Goal: Task Accomplishment & Management: Use online tool/utility

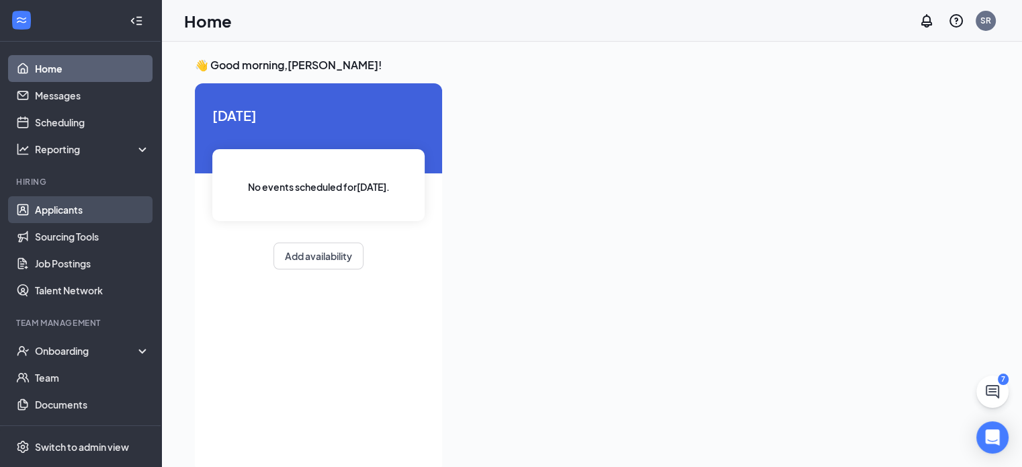
click at [56, 213] on link "Applicants" at bounding box center [92, 209] width 115 height 27
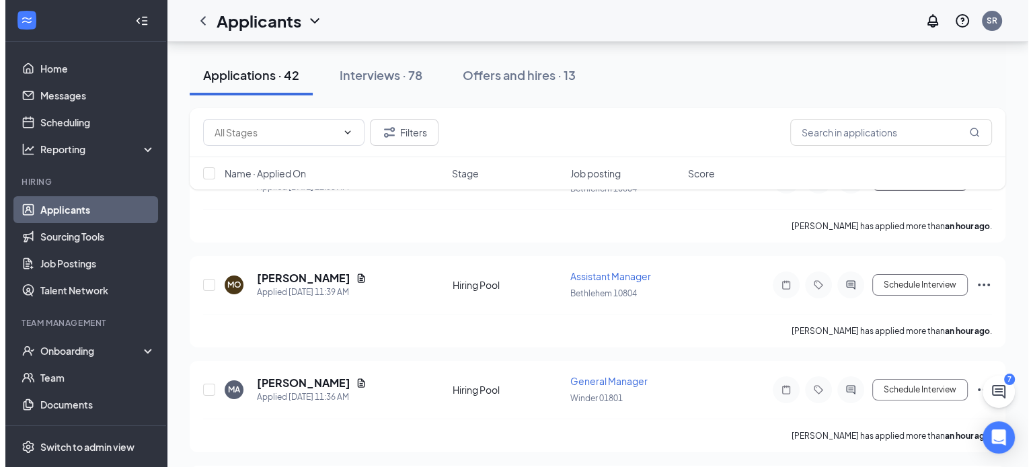
scroll to position [121, 0]
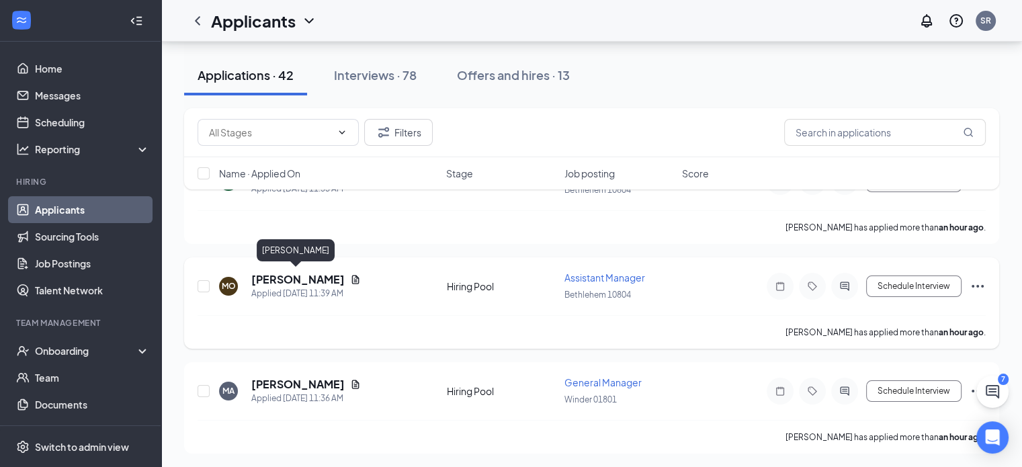
click at [272, 276] on h5 "[PERSON_NAME]" at bounding box center [297, 279] width 93 height 15
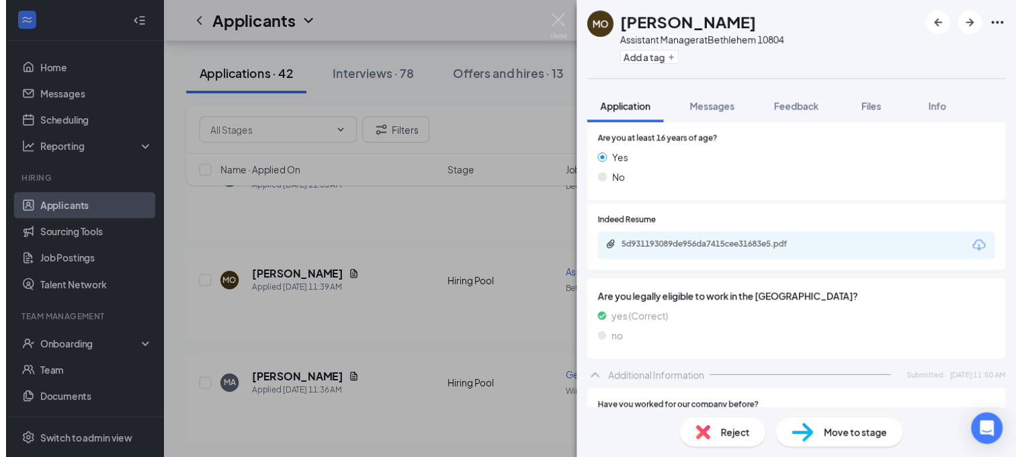
scroll to position [199, 0]
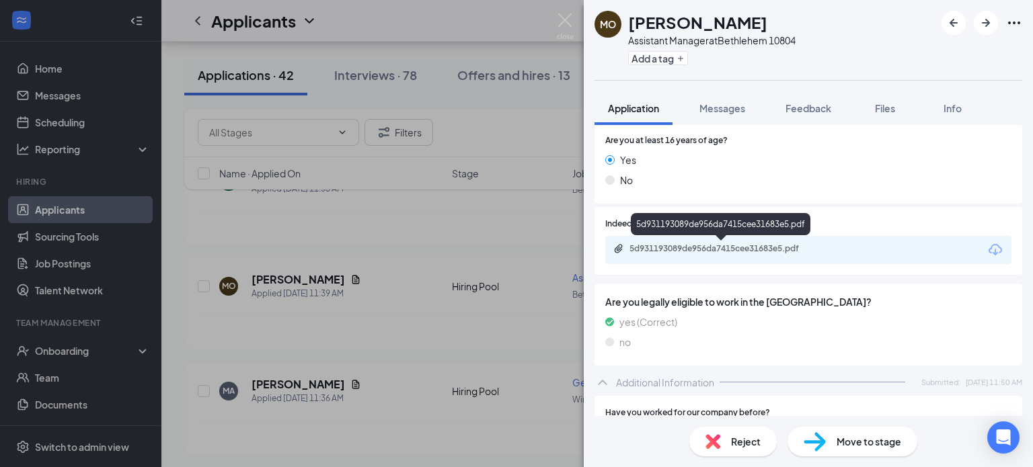
click at [736, 251] on div "5d931193089de956da7415cee31683e5.pdf" at bounding box center [723, 248] width 188 height 11
click at [561, 26] on img at bounding box center [565, 26] width 17 height 26
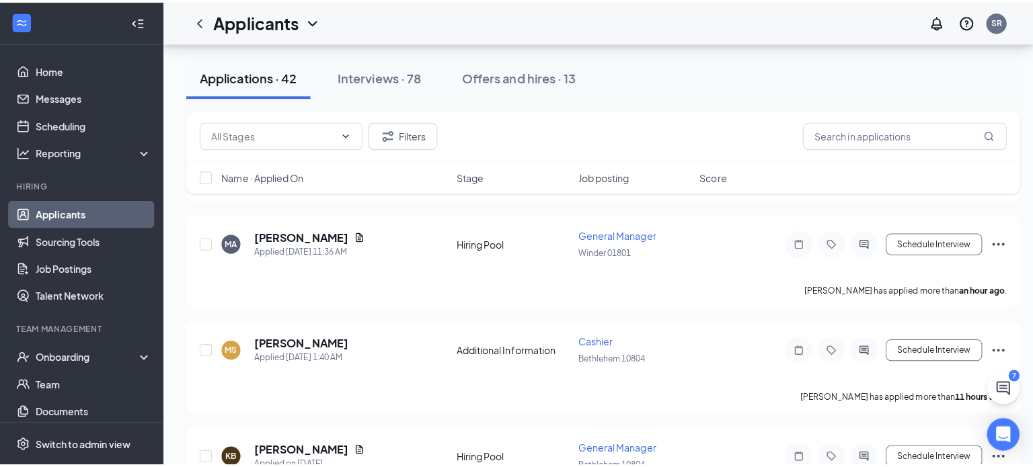
scroll to position [280, 0]
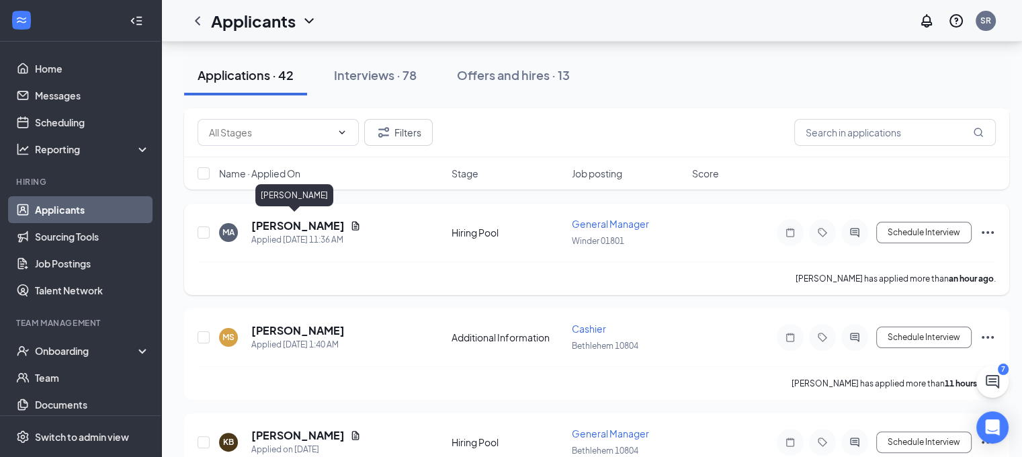
click at [284, 221] on h5 "[PERSON_NAME]" at bounding box center [297, 225] width 93 height 15
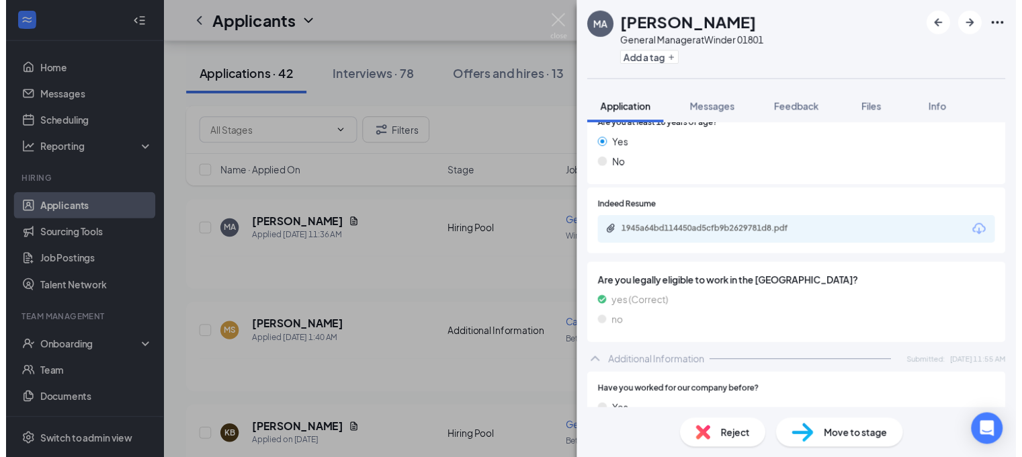
scroll to position [229, 0]
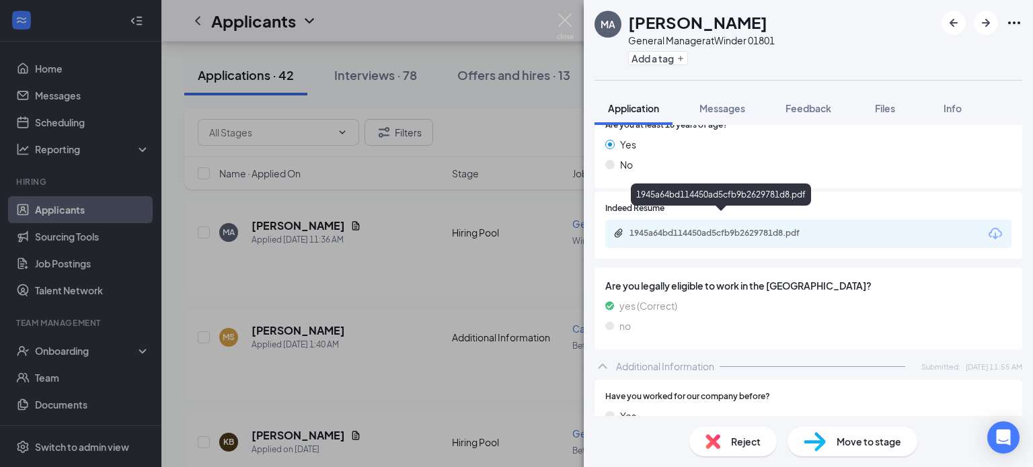
click at [726, 228] on div "1945a64bd114450ad5cfb9b2629781d8.pdf" at bounding box center [723, 233] width 188 height 11
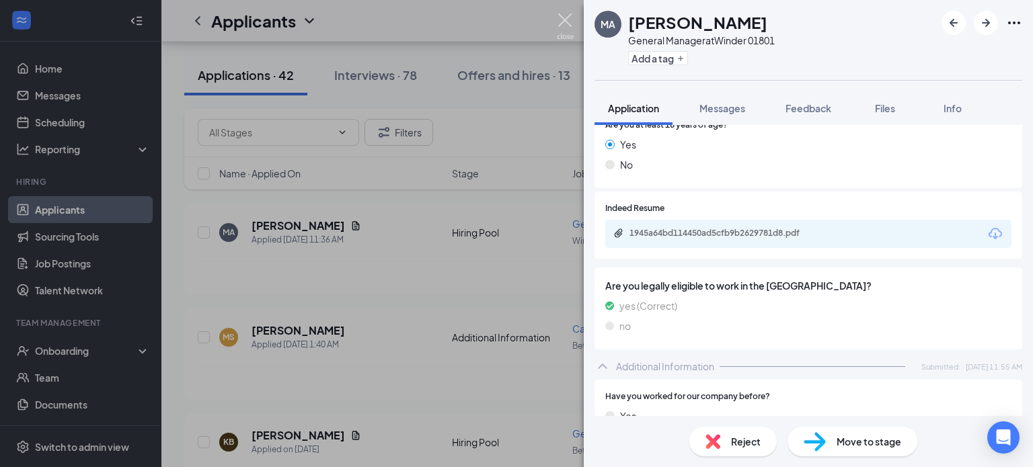
click at [567, 15] on img at bounding box center [565, 26] width 17 height 26
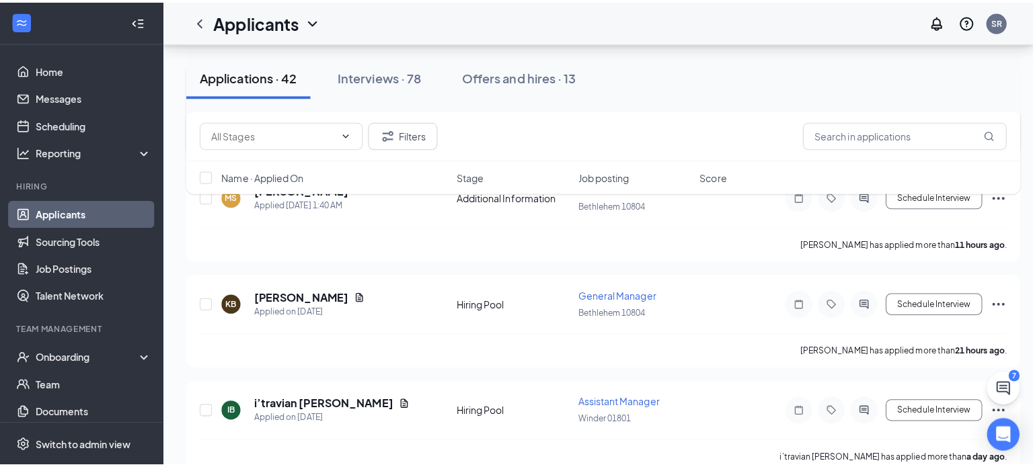
scroll to position [428, 0]
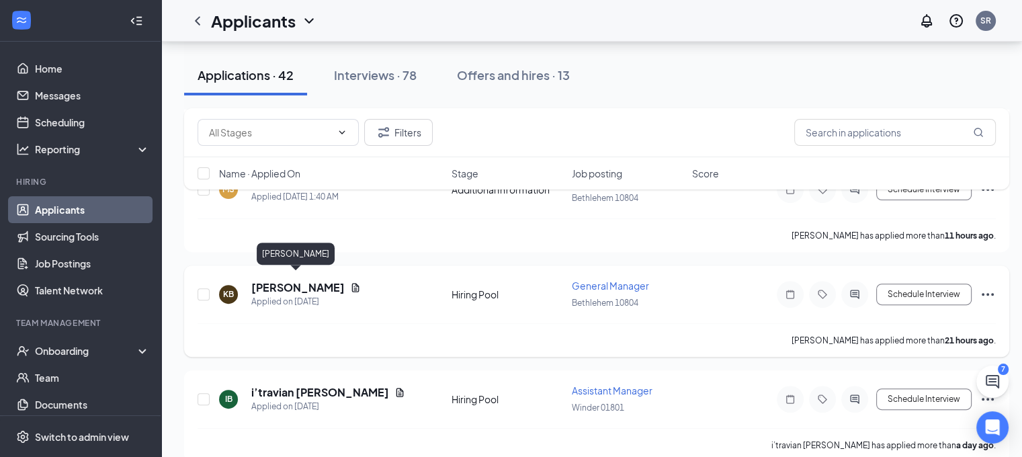
click at [303, 280] on h5 "[PERSON_NAME]" at bounding box center [297, 287] width 93 height 15
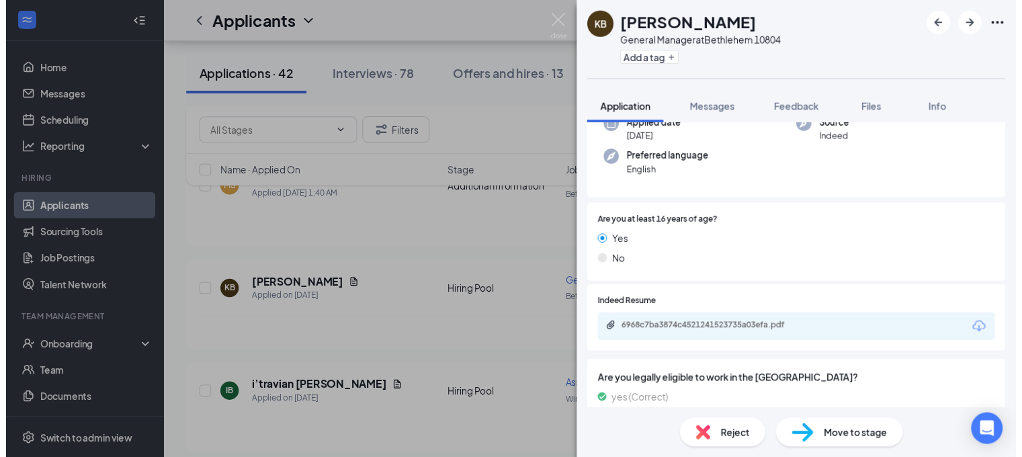
scroll to position [113, 0]
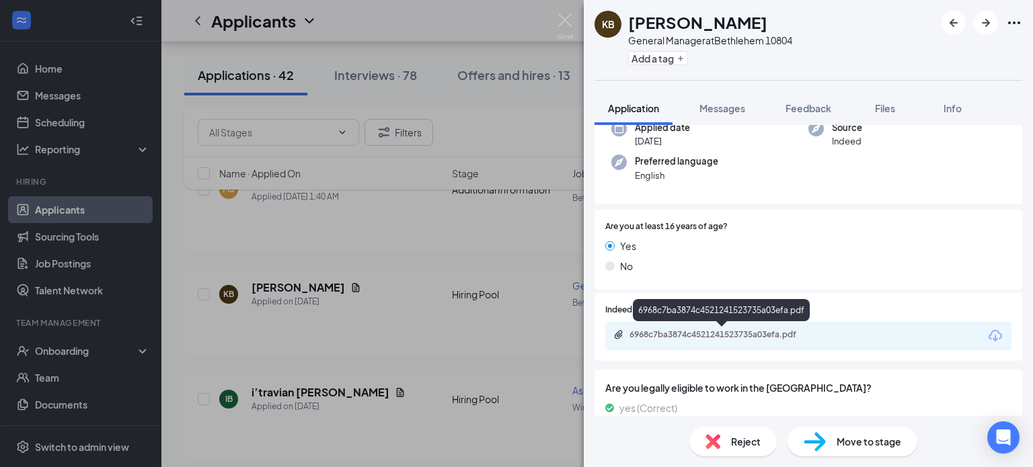
click at [738, 335] on div "6968c7ba3874c4521241523735a03efa.pdf" at bounding box center [723, 334] width 188 height 11
click at [568, 18] on img at bounding box center [565, 26] width 17 height 26
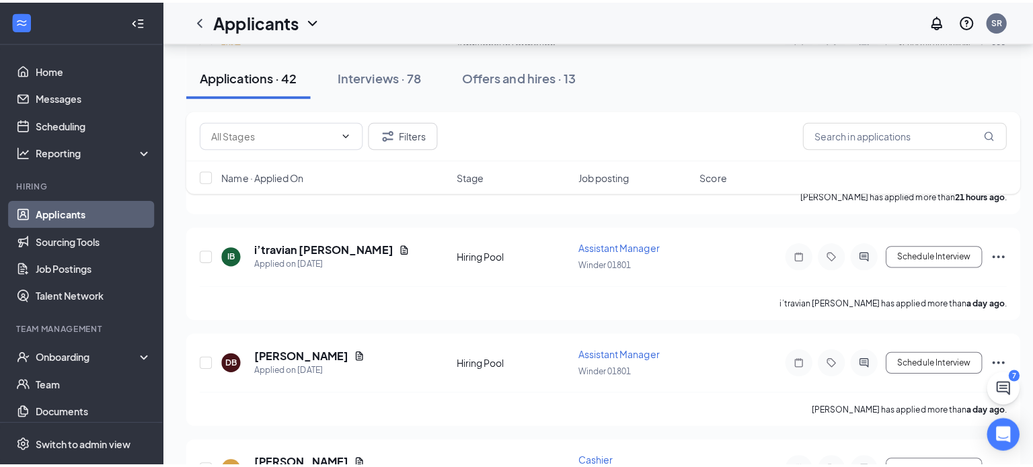
scroll to position [575, 0]
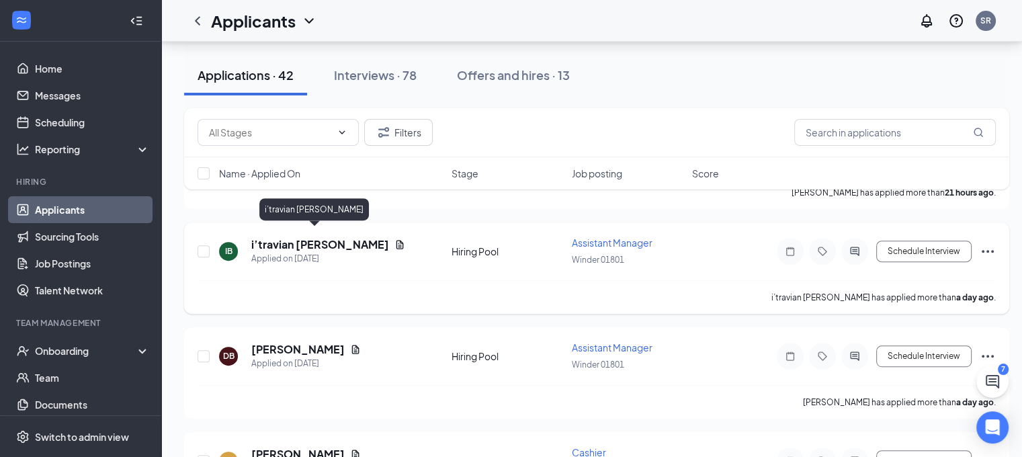
click at [282, 237] on h5 "i’travian [PERSON_NAME]" at bounding box center [320, 244] width 138 height 15
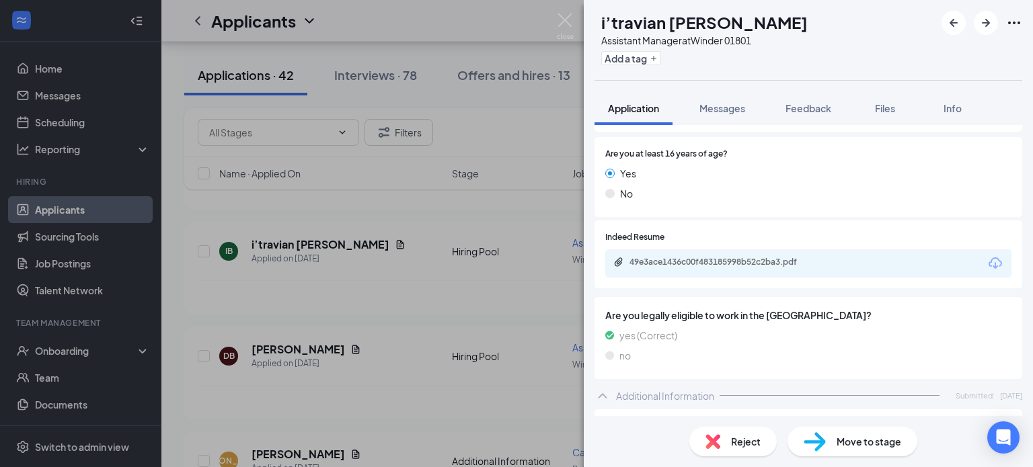
scroll to position [188, 0]
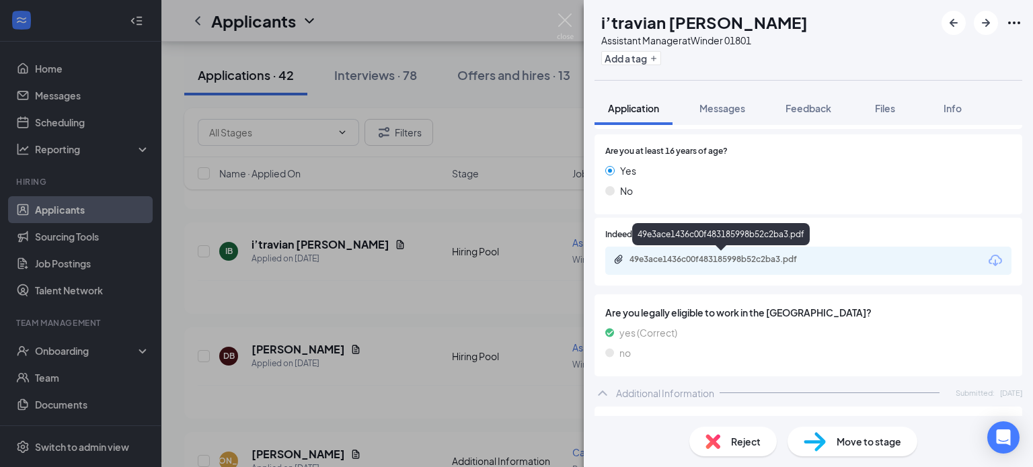
click at [745, 260] on div "49e3ace1436c00f483185998b52c2ba3.pdf" at bounding box center [723, 259] width 188 height 11
click at [735, 446] on span "Reject" at bounding box center [746, 441] width 30 height 15
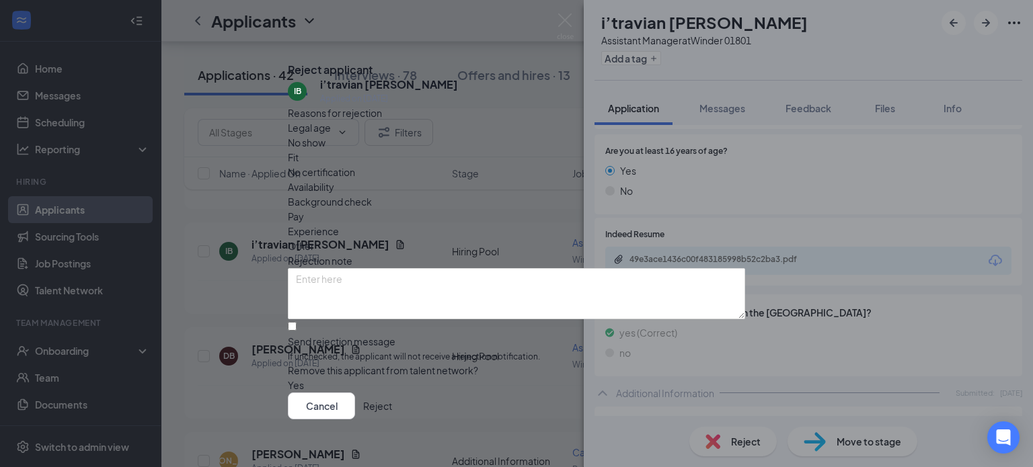
click at [339, 224] on span "Experience" at bounding box center [313, 231] width 51 height 15
click at [392, 401] on button "Reject" at bounding box center [377, 406] width 29 height 27
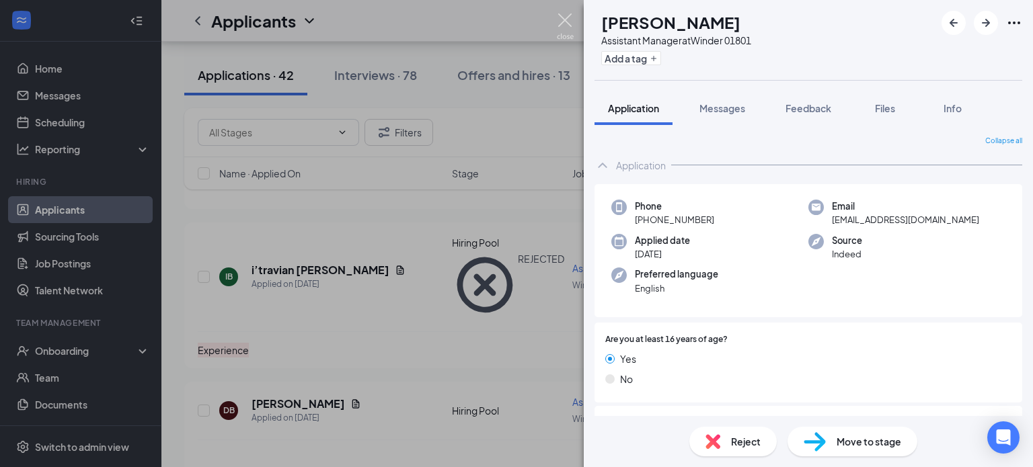
click at [565, 23] on img at bounding box center [565, 26] width 17 height 26
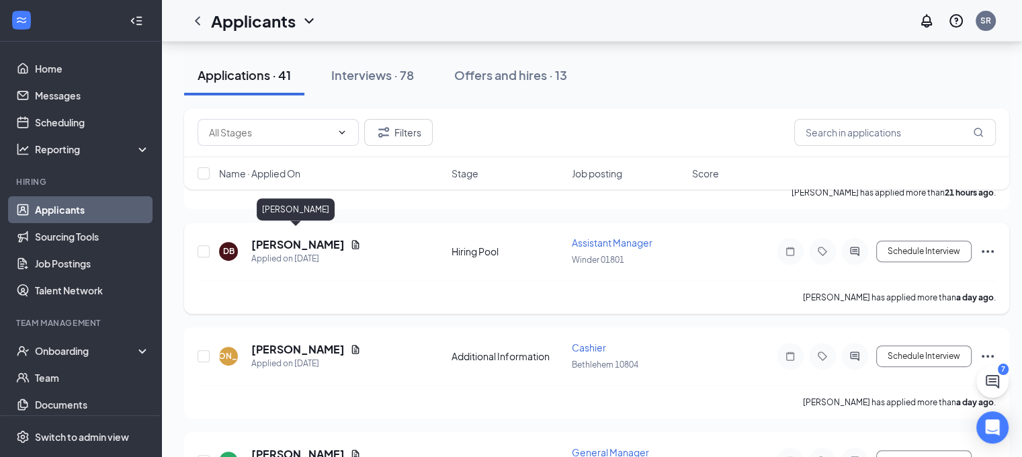
click at [303, 239] on h5 "[PERSON_NAME]" at bounding box center [297, 244] width 93 height 15
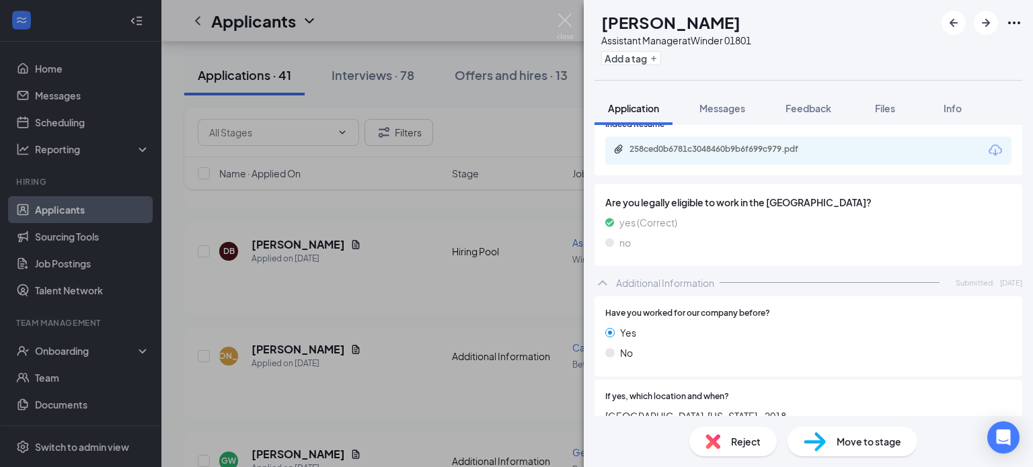
scroll to position [298, 0]
click at [731, 149] on div "258ced0b6781c3048460b9b6f699c979.pdf" at bounding box center [723, 150] width 188 height 11
click at [741, 438] on span "Reject" at bounding box center [746, 441] width 30 height 15
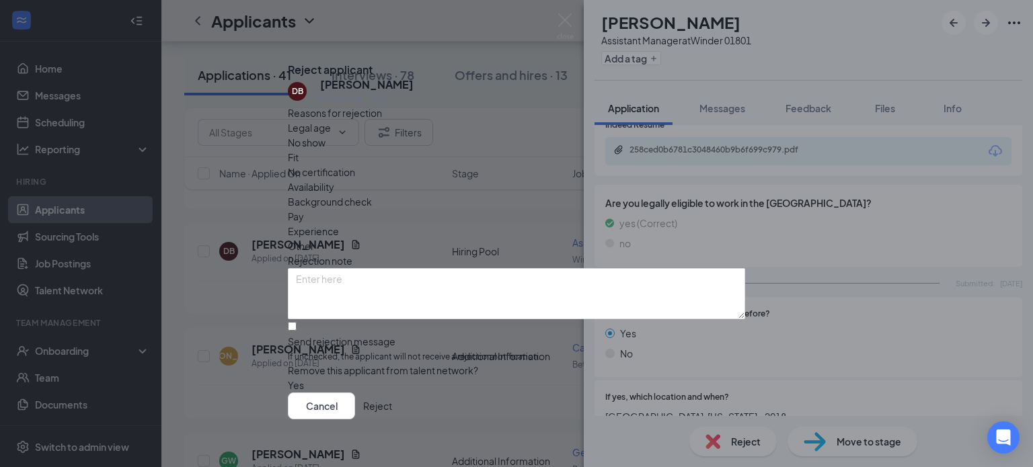
click at [392, 399] on button "Reject" at bounding box center [377, 406] width 29 height 27
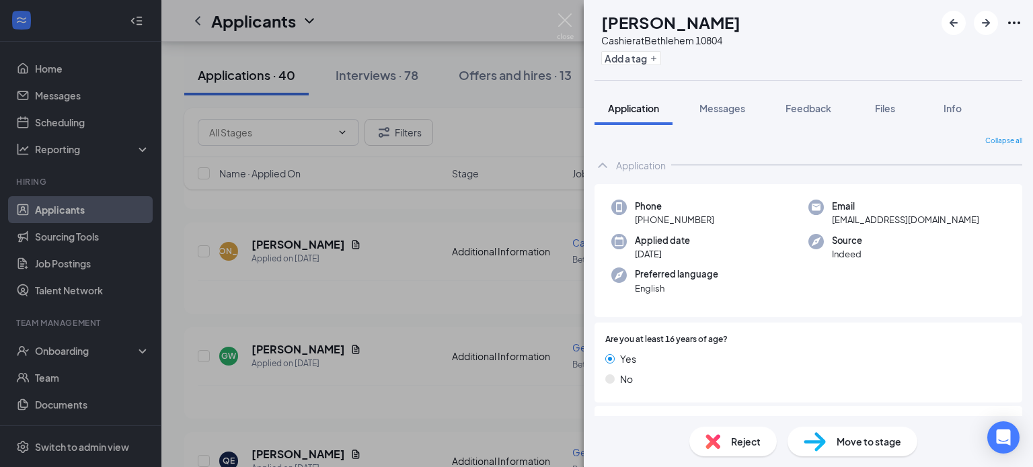
click at [567, 9] on div "[PERSON_NAME] at [GEOGRAPHIC_DATA] 10804 Add a tag Application Messages Feedbac…" at bounding box center [516, 233] width 1033 height 467
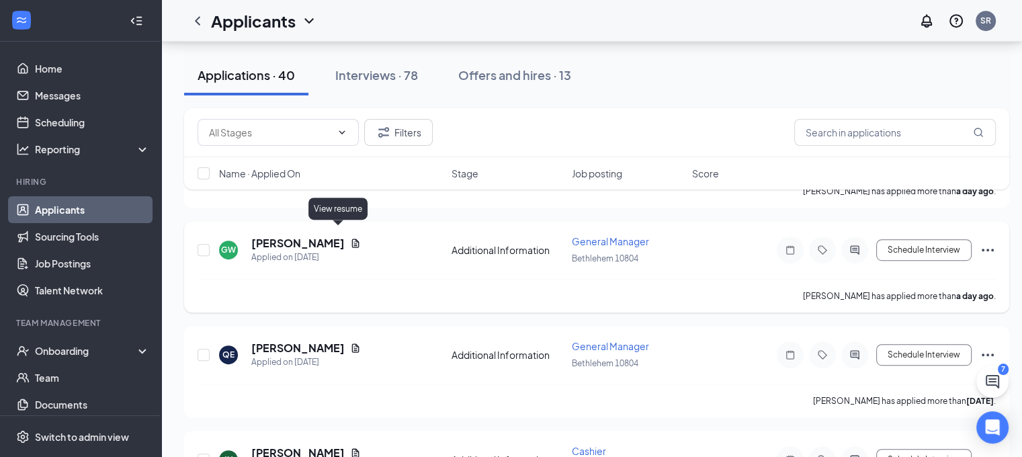
scroll to position [702, 0]
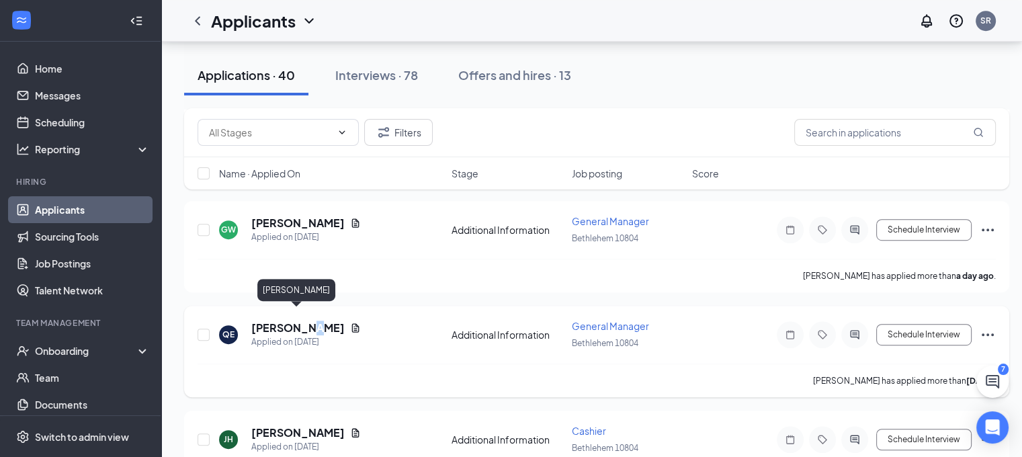
click at [309, 321] on h5 "[PERSON_NAME]" at bounding box center [297, 328] width 93 height 15
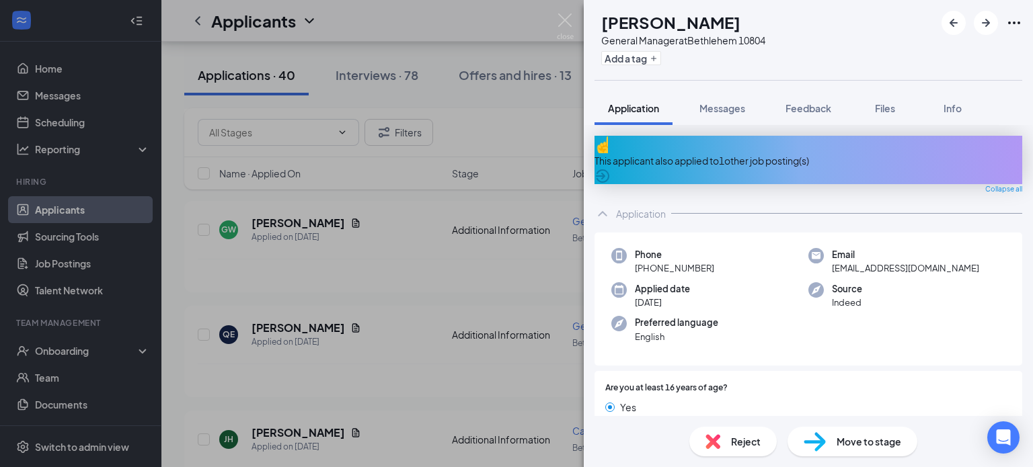
click at [741, 442] on span "Reject" at bounding box center [746, 441] width 30 height 15
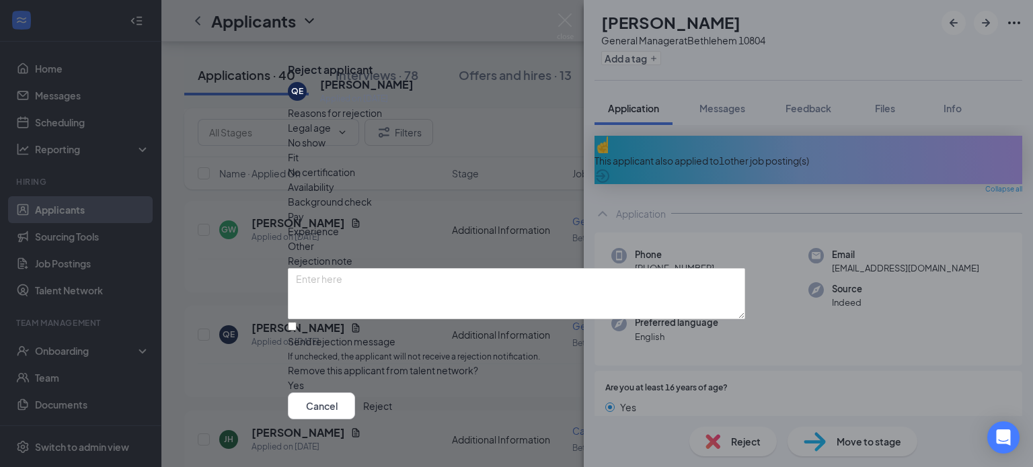
click at [314, 239] on span "Other" at bounding box center [301, 246] width 26 height 15
click at [392, 405] on button "Reject" at bounding box center [377, 406] width 29 height 27
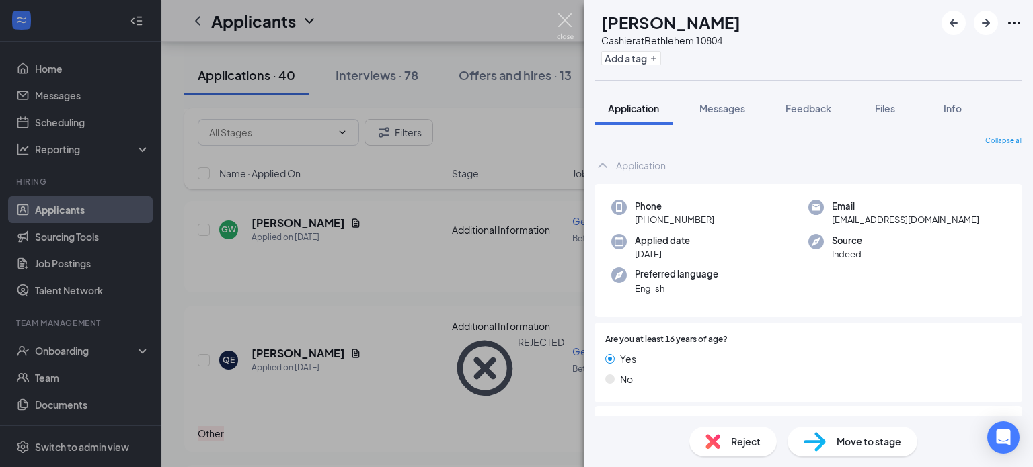
click at [563, 21] on img at bounding box center [565, 26] width 17 height 26
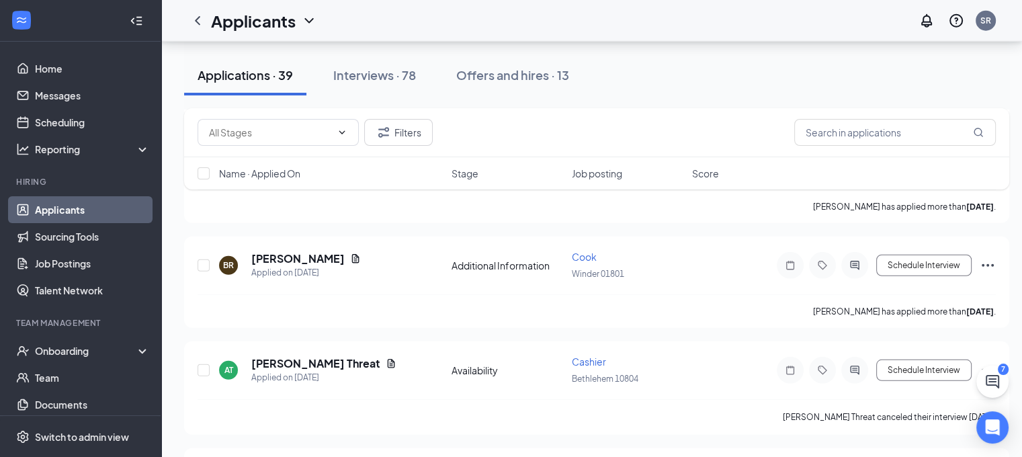
scroll to position [3869, 0]
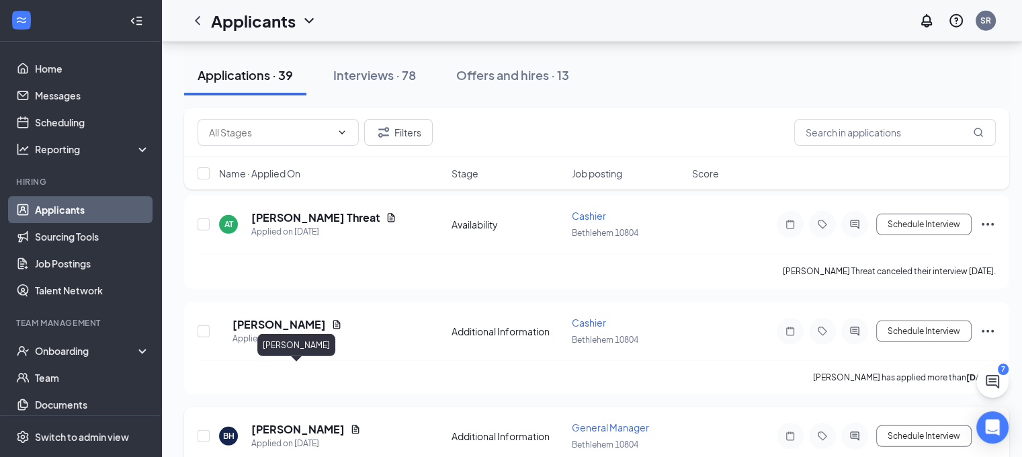
click at [304, 422] on h5 "[PERSON_NAME]" at bounding box center [297, 429] width 93 height 15
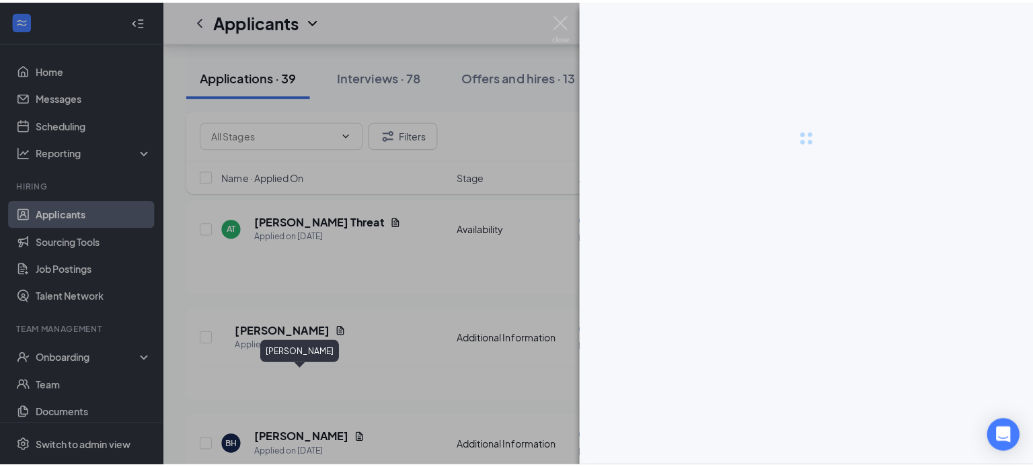
scroll to position [3858, 0]
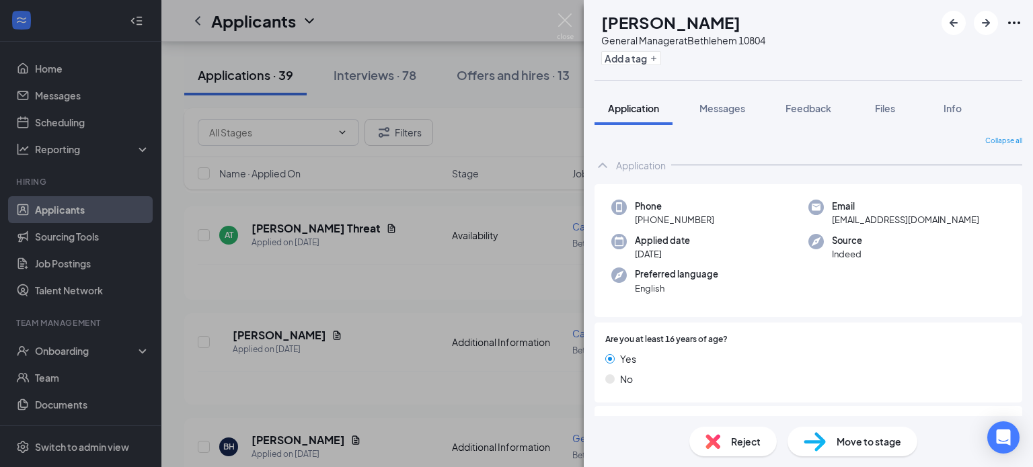
click at [745, 443] on span "Reject" at bounding box center [746, 441] width 30 height 15
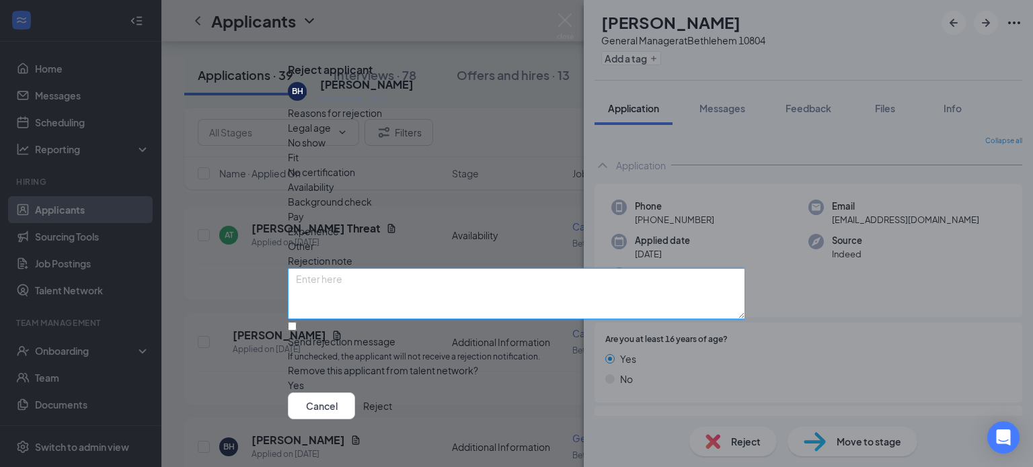
click at [449, 268] on textarea at bounding box center [516, 293] width 457 height 51
type textarea "chose another job"
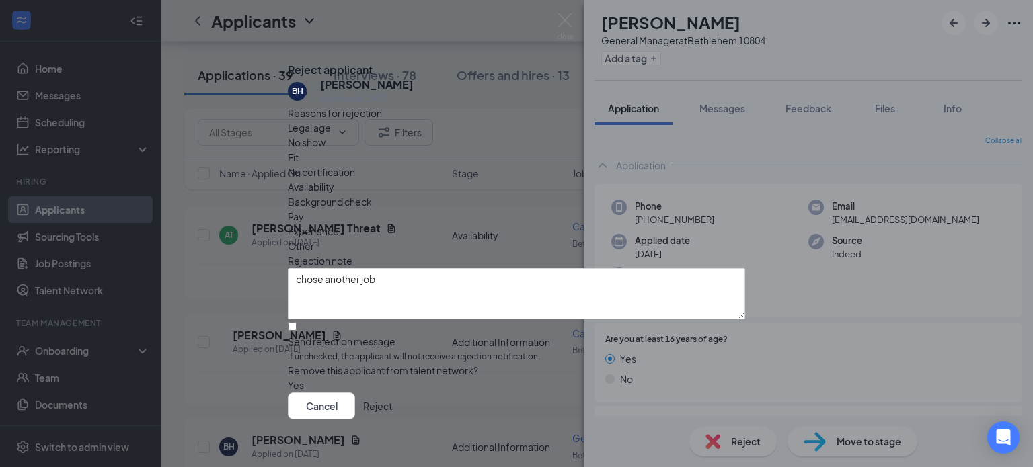
click at [392, 403] on button "Reject" at bounding box center [377, 406] width 29 height 27
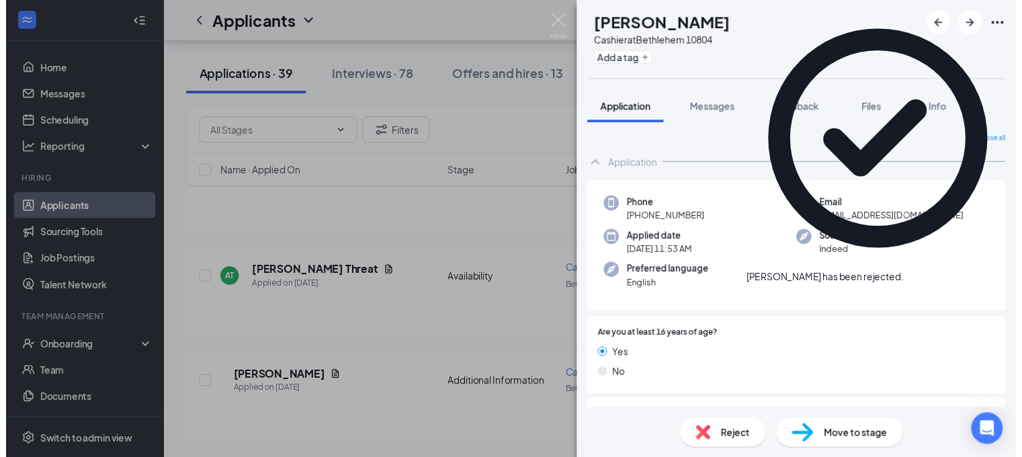
scroll to position [3755, 0]
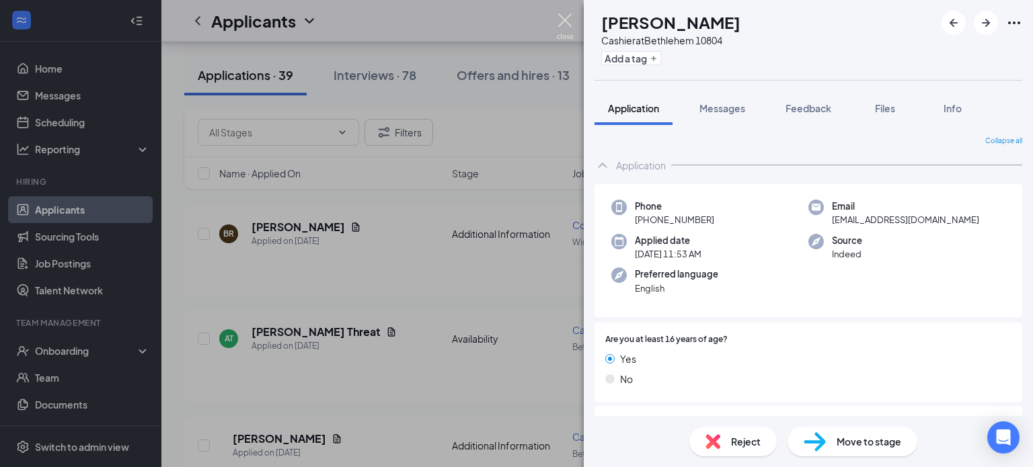
click at [561, 17] on img at bounding box center [565, 26] width 17 height 26
